Goal: Information Seeking & Learning: Learn about a topic

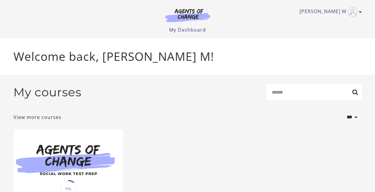
click at [359, 12] on icon "Toggle menu" at bounding box center [360, 12] width 3 height 5
click at [256, 65] on div "Welcome back, [PERSON_NAME] M!" at bounding box center [188, 56] width 358 height 37
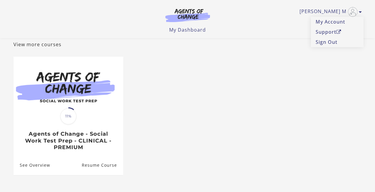
scroll to position [40, 0]
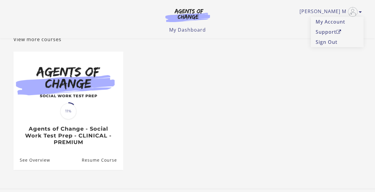
click at [69, 105] on span "11%" at bounding box center [68, 111] width 16 height 16
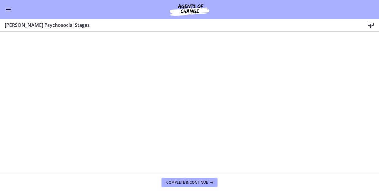
click at [5, 9] on button "Enable menu" at bounding box center [8, 9] width 7 height 7
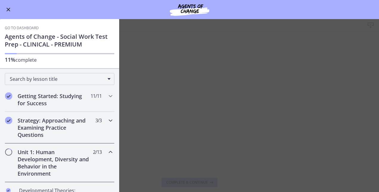
click at [45, 123] on h2 "Strategy: Approaching and Examining Practice Questions" at bounding box center [54, 127] width 73 height 21
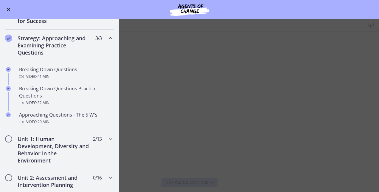
scroll to position [85, 0]
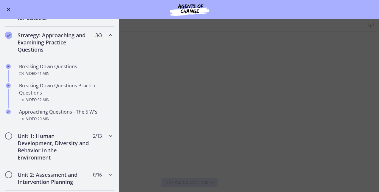
click at [32, 146] on h2 "Unit 1: Human Development, Diversity and Behavior in the Environment" at bounding box center [54, 146] width 73 height 29
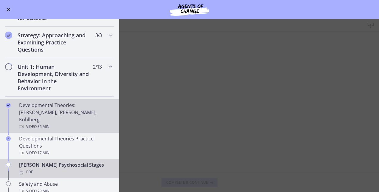
click at [38, 123] on span "· 35 min" at bounding box center [43, 126] width 13 height 7
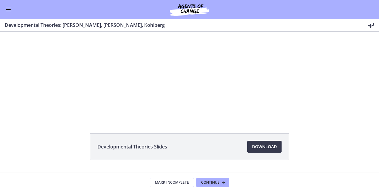
scroll to position [39, 0]
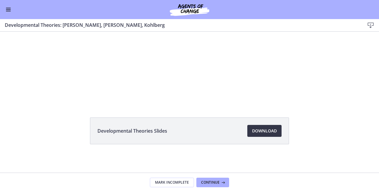
click at [267, 132] on span "Download Opens in a new window" at bounding box center [264, 130] width 25 height 7
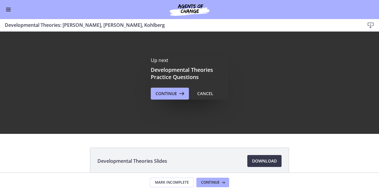
scroll to position [0, 0]
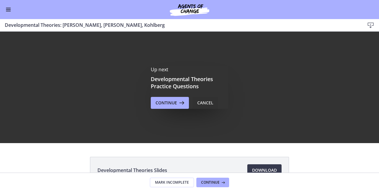
click at [199, 97] on button "Cancel" at bounding box center [206, 103] width 26 height 12
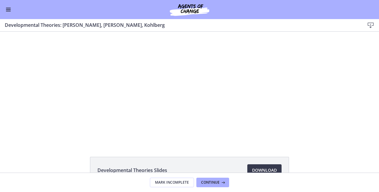
drag, startPoint x: 376, startPoint y: 104, endPoint x: 373, endPoint y: 28, distance: 75.8
click at [7, 8] on button "Enable menu" at bounding box center [8, 9] width 7 height 7
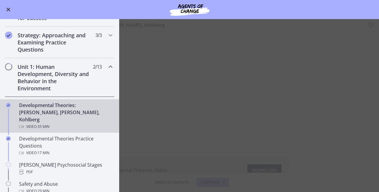
click at [49, 123] on span "· 35 min" at bounding box center [43, 126] width 13 height 7
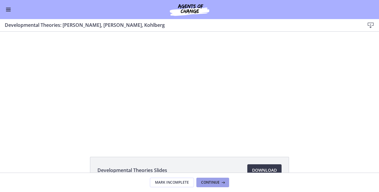
click at [218, 184] on span "Continue" at bounding box center [210, 182] width 18 height 5
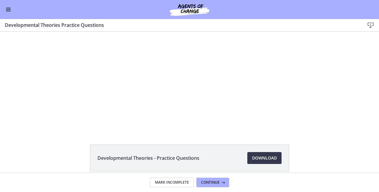
scroll to position [39, 0]
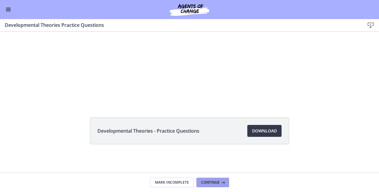
click at [218, 181] on span "Continue" at bounding box center [210, 182] width 18 height 5
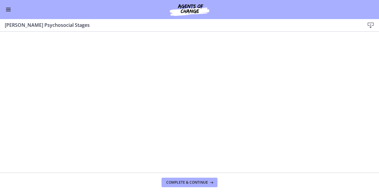
click at [370, 24] on icon at bounding box center [370, 25] width 7 height 7
click at [206, 183] on span "Complete & continue" at bounding box center [187, 182] width 42 height 5
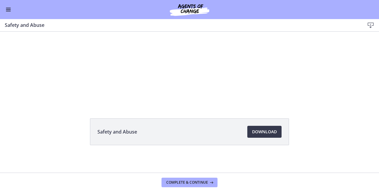
scroll to position [39, 0]
click at [258, 130] on span "Download Opens in a new window" at bounding box center [264, 130] width 25 height 7
click at [6, 9] on button "Enable menu" at bounding box center [8, 9] width 7 height 7
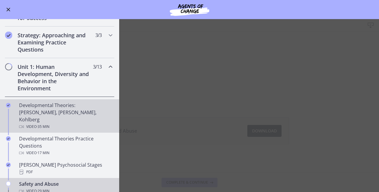
click at [41, 105] on div "Developmental Theories: [PERSON_NAME], [PERSON_NAME], Kohlberg Video · 35 min" at bounding box center [65, 116] width 93 height 29
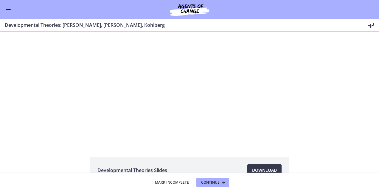
drag, startPoint x: 376, startPoint y: 73, endPoint x: 370, endPoint y: 12, distance: 61.1
click at [7, 10] on span "Enable menu" at bounding box center [8, 9] width 5 height 1
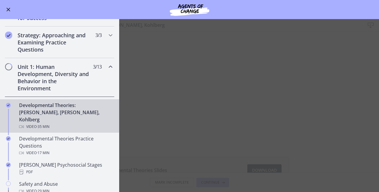
click at [30, 83] on h2 "Unit 1: Human Development, Diversity and Behavior in the Environment" at bounding box center [54, 77] width 73 height 29
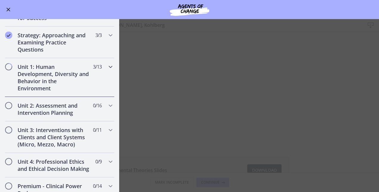
click at [30, 83] on h2 "Unit 1: Human Development, Diversity and Behavior in the Environment" at bounding box center [54, 77] width 73 height 29
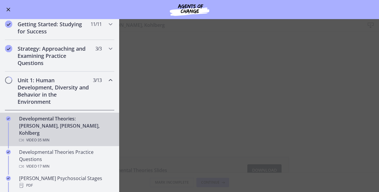
scroll to position [75, 0]
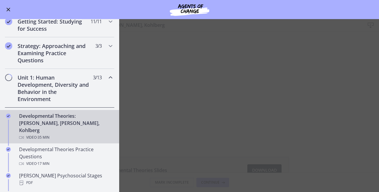
click at [36, 134] on div "Video · 35 min" at bounding box center [65, 137] width 93 height 7
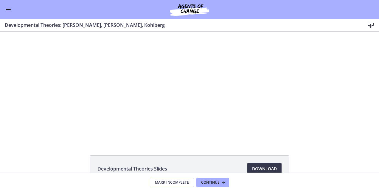
scroll to position [0, 0]
click at [175, 182] on span "Mark Incomplete" at bounding box center [172, 182] width 34 height 5
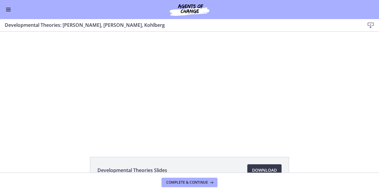
scroll to position [39, 0]
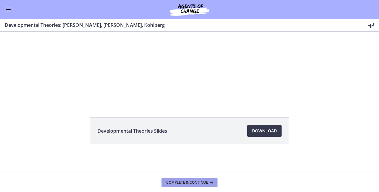
click at [184, 184] on span "Complete & continue" at bounding box center [187, 182] width 42 height 5
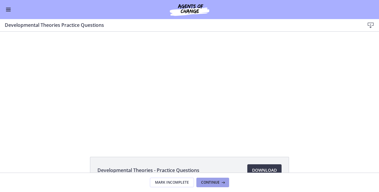
click at [204, 181] on span "Continue" at bounding box center [210, 182] width 18 height 5
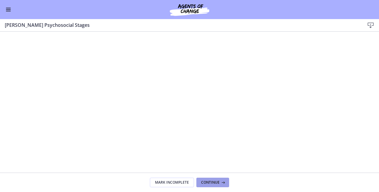
click at [204, 181] on span "Continue" at bounding box center [210, 182] width 18 height 5
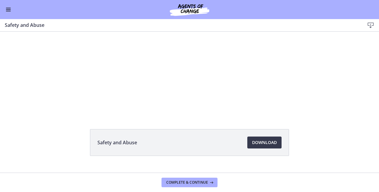
scroll to position [39, 0]
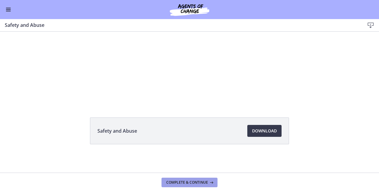
click at [188, 181] on span "Complete & continue" at bounding box center [187, 182] width 42 height 5
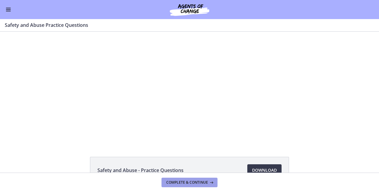
click at [188, 181] on span "Complete & continue" at bounding box center [187, 182] width 42 height 5
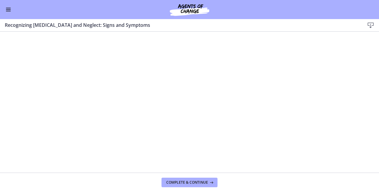
click at [8, 10] on span "Enable menu" at bounding box center [8, 9] width 5 height 1
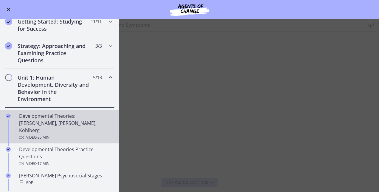
click at [52, 117] on div "Developmental Theories: [PERSON_NAME], [PERSON_NAME], Kohlberg Video · 35 min" at bounding box center [65, 126] width 93 height 29
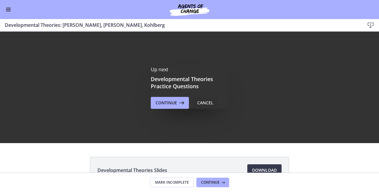
click at [205, 101] on div "Cancel" at bounding box center [205, 102] width 16 height 7
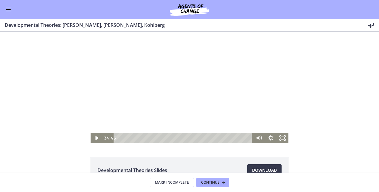
click at [122, 52] on div at bounding box center [190, 87] width 198 height 111
click at [324, 40] on div "Click for sound @keyframes VOLUME_SMALL_WAVE_FLASH { 0% { opacity: 0; } 33% { o…" at bounding box center [189, 87] width 379 height 111
click at [92, 139] on icon "Play Video" at bounding box center [97, 138] width 14 height 12
click at [93, 135] on icon "Pause" at bounding box center [96, 138] width 14 height 12
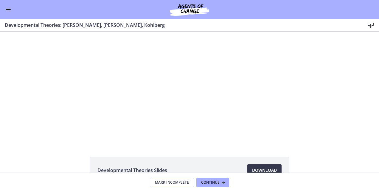
click at [106, 149] on div "Developmental Theories Slides Download Opens in a new window" at bounding box center [189, 102] width 379 height 141
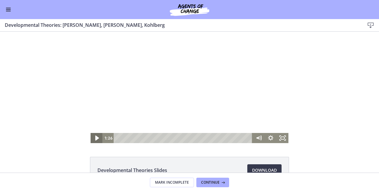
click at [93, 139] on icon "Play Video" at bounding box center [97, 138] width 14 height 12
click at [95, 137] on icon "Pause" at bounding box center [97, 138] width 4 height 5
click at [95, 138] on icon "Play Video" at bounding box center [97, 138] width 4 height 5
click at [95, 138] on icon "Pause" at bounding box center [96, 138] width 3 height 4
click at [95, 138] on icon "Play Video" at bounding box center [97, 138] width 4 height 5
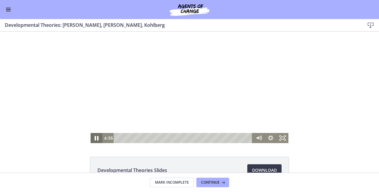
click at [95, 138] on icon "Pause" at bounding box center [97, 138] width 4 height 5
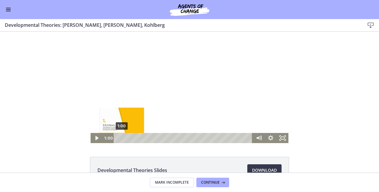
click at [120, 133] on div "1:00" at bounding box center [184, 138] width 132 height 10
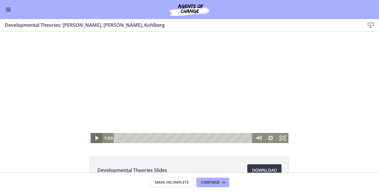
click at [93, 137] on icon "Play Video" at bounding box center [97, 138] width 12 height 10
click at [95, 137] on icon "Pause" at bounding box center [97, 138] width 4 height 5
click at [92, 136] on icon "Pause" at bounding box center [97, 138] width 12 height 10
click at [94, 137] on icon "Play Video" at bounding box center [97, 138] width 12 height 10
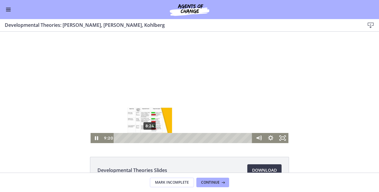
click at [148, 139] on div "8:24" at bounding box center [184, 138] width 132 height 10
click at [145, 138] on div "7:46" at bounding box center [184, 138] width 132 height 10
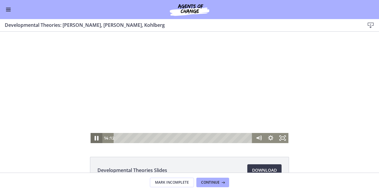
click at [95, 137] on icon "Pause" at bounding box center [97, 138] width 4 height 5
click at [92, 138] on icon "Play Video" at bounding box center [97, 138] width 12 height 10
click at [95, 137] on icon "Pause" at bounding box center [96, 138] width 14 height 12
click at [92, 137] on icon "Play Video" at bounding box center [97, 138] width 12 height 10
click at [92, 136] on icon "Pause" at bounding box center [97, 138] width 12 height 10
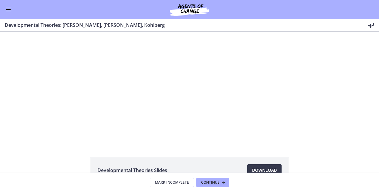
click at [91, 133] on button "Play Video" at bounding box center [97, 138] width 12 height 10
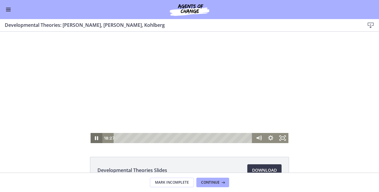
click at [95, 138] on icon "Pause" at bounding box center [96, 138] width 3 height 4
click at [92, 139] on icon "Play Video" at bounding box center [97, 138] width 12 height 10
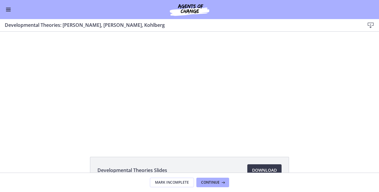
click at [83, 136] on div "Click for sound @keyframes VOLUME_SMALL_WAVE_FLASH { 0% { opacity: 0; } 33% { o…" at bounding box center [189, 87] width 379 height 111
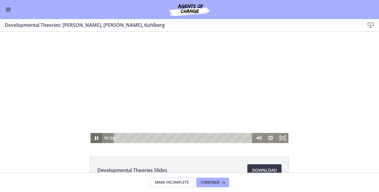
click at [94, 140] on icon "Pause" at bounding box center [97, 138] width 12 height 10
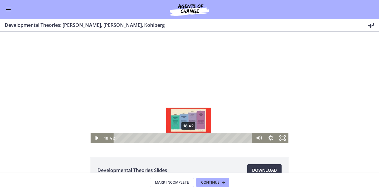
click at [187, 137] on div "18:42" at bounding box center [184, 138] width 132 height 10
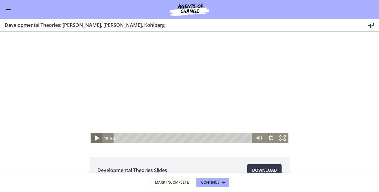
click at [93, 136] on icon "Play Video" at bounding box center [97, 138] width 14 height 12
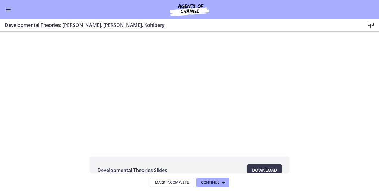
click at [91, 133] on button "Pause" at bounding box center [97, 138] width 12 height 10
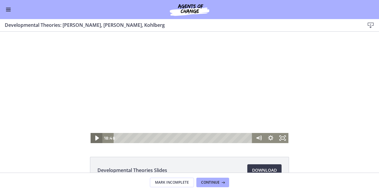
click at [95, 137] on icon "Play Video" at bounding box center [97, 138] width 4 height 5
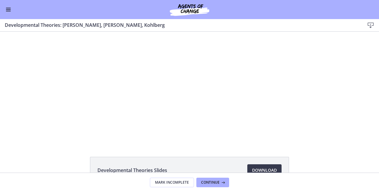
click at [83, 137] on div "Click for sound @keyframes VOLUME_SMALL_WAVE_FLASH { 0% { opacity: 0; } 33% { o…" at bounding box center [189, 87] width 379 height 111
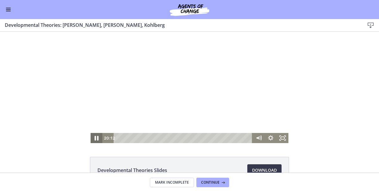
click at [96, 139] on icon "Pause" at bounding box center [97, 138] width 4 height 5
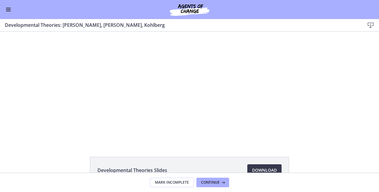
click at [91, 133] on button "Play Video" at bounding box center [97, 138] width 12 height 10
click at [91, 133] on button "Pause" at bounding box center [97, 138] width 12 height 10
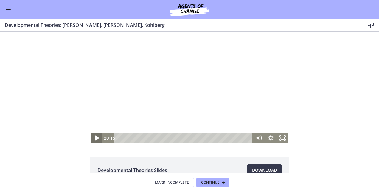
click at [93, 140] on icon "Play Video" at bounding box center [97, 138] width 14 height 12
click at [94, 139] on icon "Pause" at bounding box center [96, 138] width 14 height 12
click at [94, 136] on icon "Play Video" at bounding box center [97, 138] width 14 height 12
click at [94, 138] on icon "Pause" at bounding box center [97, 138] width 12 height 10
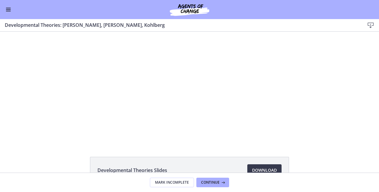
drag, startPoint x: 30, startPoint y: 78, endPoint x: 31, endPoint y: 81, distance: 3.0
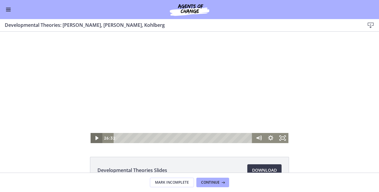
click at [95, 137] on icon "Play Video" at bounding box center [96, 138] width 3 height 4
click at [95, 139] on icon "Pause" at bounding box center [97, 138] width 4 height 5
click at [91, 137] on icon "Play Video" at bounding box center [97, 138] width 14 height 12
click at [95, 138] on icon "Pause" at bounding box center [96, 138] width 3 height 4
click at [92, 140] on icon "Play Video" at bounding box center [97, 138] width 14 height 12
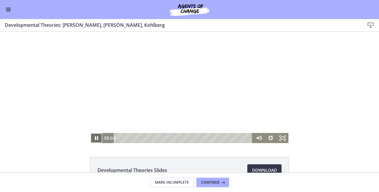
click at [95, 139] on icon "Pause" at bounding box center [96, 138] width 3 height 4
click at [98, 138] on icon "Play Video" at bounding box center [97, 138] width 14 height 12
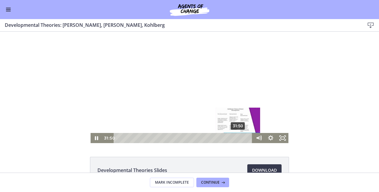
click at [236, 138] on div "31:50" at bounding box center [184, 138] width 132 height 10
click at [237, 138] on div "Playbar" at bounding box center [238, 137] width 3 height 3
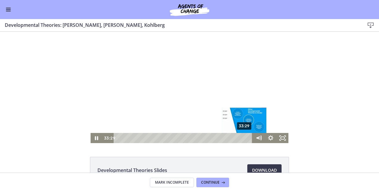
drag, startPoint x: 237, startPoint y: 138, endPoint x: 243, endPoint y: 138, distance: 5.4
click at [243, 138] on div "Playbar" at bounding box center [244, 137] width 3 height 3
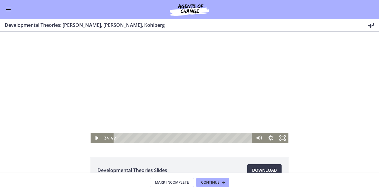
click at [103, 121] on div at bounding box center [190, 87] width 198 height 111
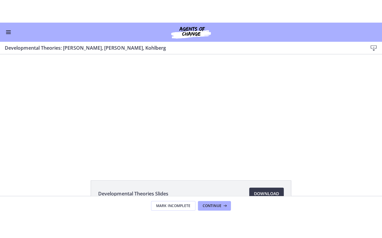
scroll to position [39, 0]
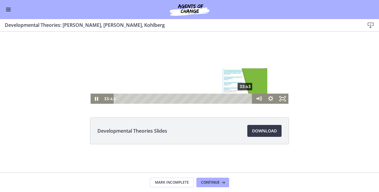
click at [244, 100] on div "33:43" at bounding box center [184, 99] width 132 height 10
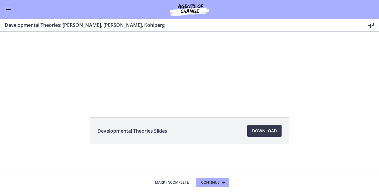
click at [98, 80] on div at bounding box center [190, 47] width 198 height 111
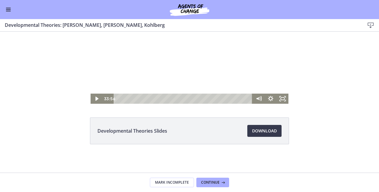
click at [98, 80] on div at bounding box center [190, 47] width 198 height 111
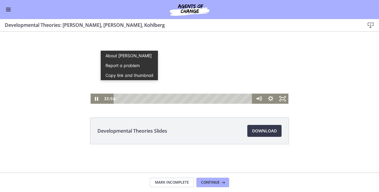
click at [103, 80] on div at bounding box center [190, 47] width 198 height 111
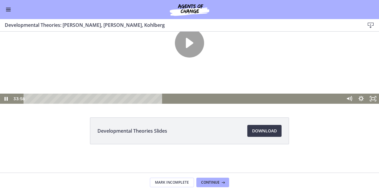
scroll to position [0, 0]
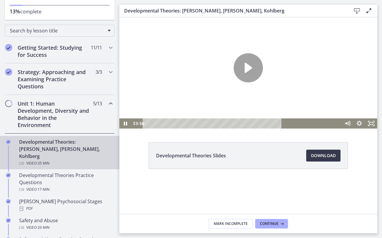
click at [224, 129] on div at bounding box center [248, 72] width 258 height 111
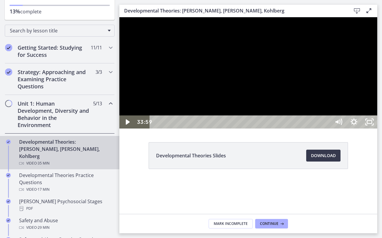
drag, startPoint x: 175, startPoint y: 199, endPoint x: 180, endPoint y: 202, distance: 5.6
click at [180, 129] on div at bounding box center [248, 72] width 258 height 111
drag, startPoint x: 183, startPoint y: 206, endPoint x: 134, endPoint y: 194, distance: 50.9
click at [134, 129] on div at bounding box center [248, 72] width 258 height 111
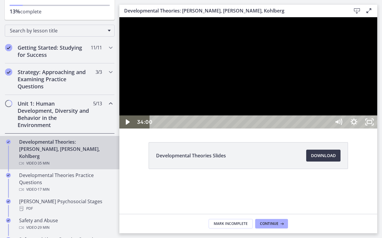
click at [134, 129] on div at bounding box center [248, 72] width 258 height 111
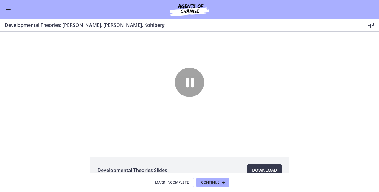
click at [13, 146] on div "Go to Dashboard Go to Dashboard Agents of Change - Social Work Test Prep - CLIN…" at bounding box center [189, 105] width 379 height 173
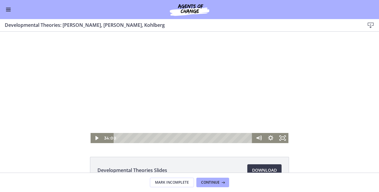
click at [109, 124] on div at bounding box center [190, 87] width 198 height 111
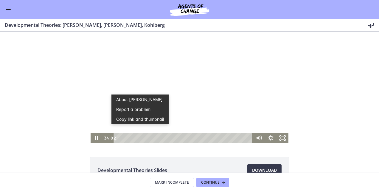
click at [103, 122] on div at bounding box center [190, 87] width 198 height 111
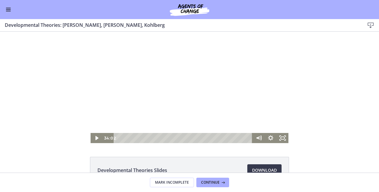
click at [103, 122] on div at bounding box center [190, 87] width 198 height 111
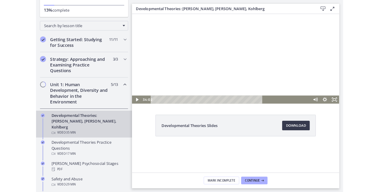
click at [235, 125] on div at bounding box center [261, 69] width 258 height 111
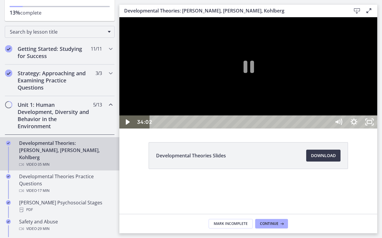
click at [223, 129] on div at bounding box center [248, 72] width 258 height 111
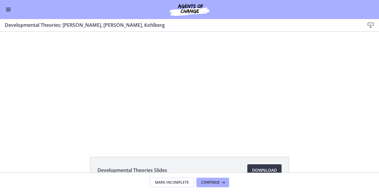
scroll to position [72, 0]
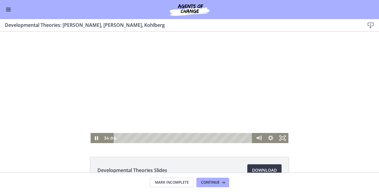
click at [106, 124] on div at bounding box center [190, 87] width 198 height 111
drag, startPoint x: 106, startPoint y: 124, endPoint x: 103, endPoint y: 122, distance: 3.9
click at [103, 122] on div at bounding box center [190, 87] width 198 height 111
click at [104, 123] on div at bounding box center [190, 87] width 198 height 111
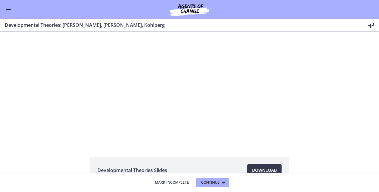
click at [139, 162] on li "Developmental Theories Slides Download Opens in a new window" at bounding box center [189, 170] width 199 height 27
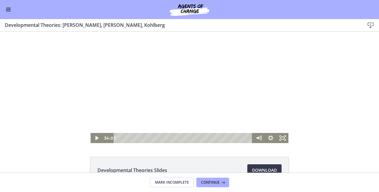
click at [108, 124] on div at bounding box center [190, 87] width 198 height 111
drag, startPoint x: 108, startPoint y: 124, endPoint x: 95, endPoint y: 128, distance: 13.0
click at [95, 128] on div at bounding box center [190, 87] width 198 height 111
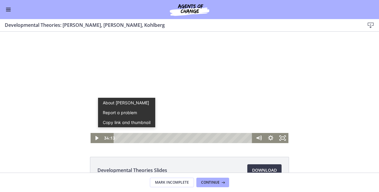
click at [104, 120] on button "Copy link and thumbnail" at bounding box center [126, 122] width 57 height 10
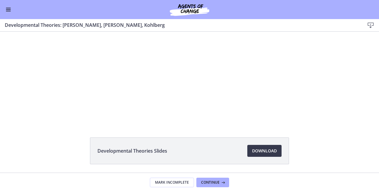
scroll to position [26, 0]
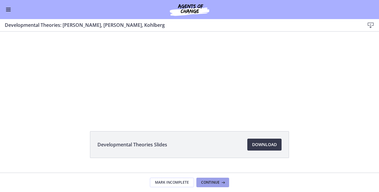
click at [217, 183] on span "Continue" at bounding box center [210, 182] width 18 height 5
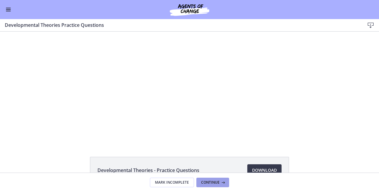
click at [217, 183] on span "Continue" at bounding box center [210, 182] width 18 height 5
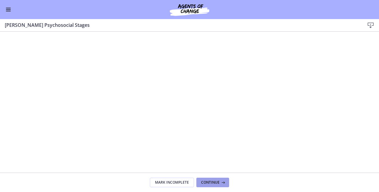
click at [217, 183] on span "Continue" at bounding box center [210, 182] width 18 height 5
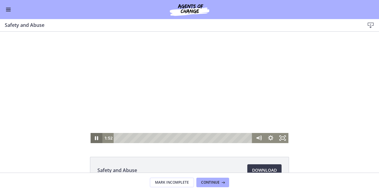
click at [94, 138] on icon "Pause" at bounding box center [97, 138] width 12 height 10
